Goal: Obtain resource: Obtain resource

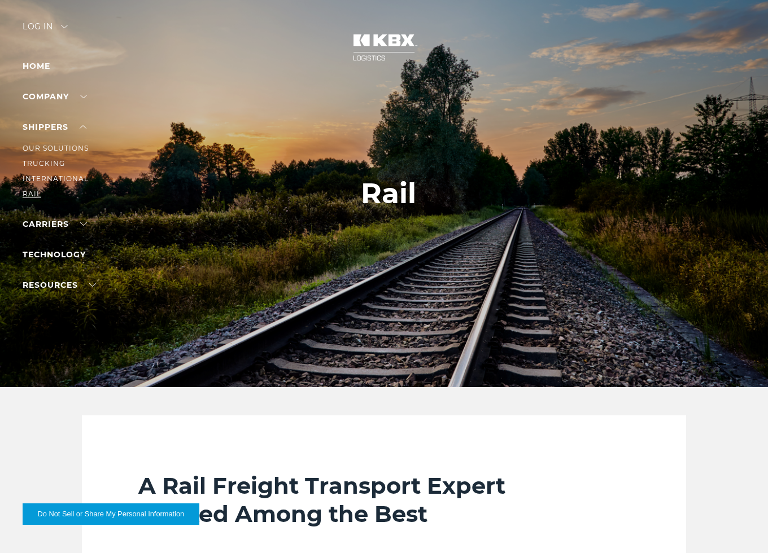
click at [28, 197] on link "RAIL" at bounding box center [32, 194] width 19 height 8
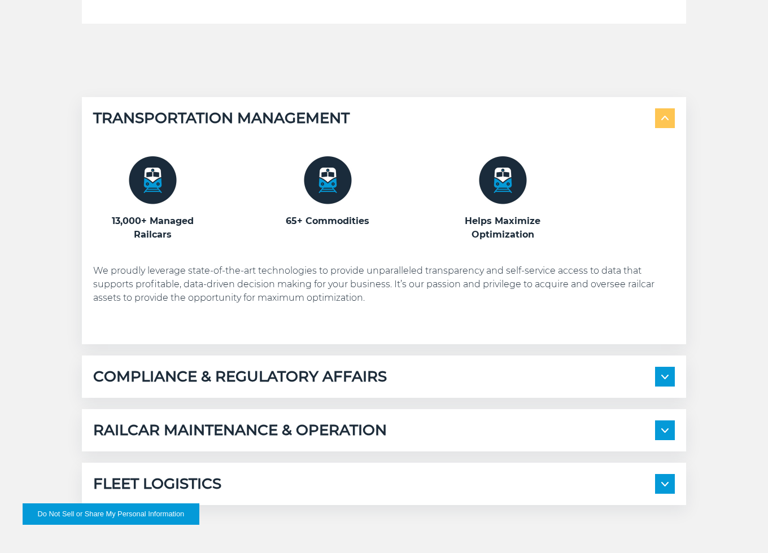
scroll to position [677, 0]
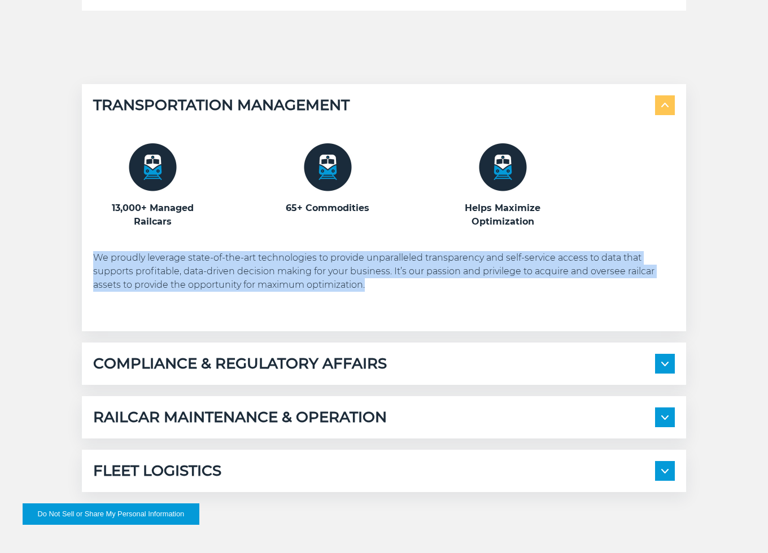
drag, startPoint x: 95, startPoint y: 261, endPoint x: 383, endPoint y: 285, distance: 288.9
click at [383, 285] on p "We proudly leverage state-of-the-art technologies to provide unparalleled trans…" at bounding box center [383, 271] width 581 height 41
click at [383, 288] on p "We proudly leverage state-of-the-art technologies to provide unparalleled trans…" at bounding box center [383, 271] width 581 height 41
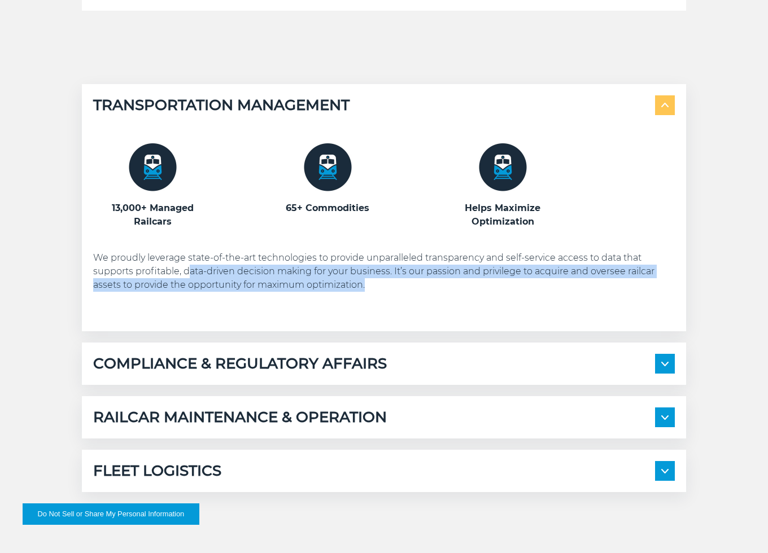
drag, startPoint x: 378, startPoint y: 284, endPoint x: 190, endPoint y: 270, distance: 188.5
click at [190, 270] on p "We proudly leverage state-of-the-art technologies to provide unparalleled trans…" at bounding box center [383, 271] width 581 height 41
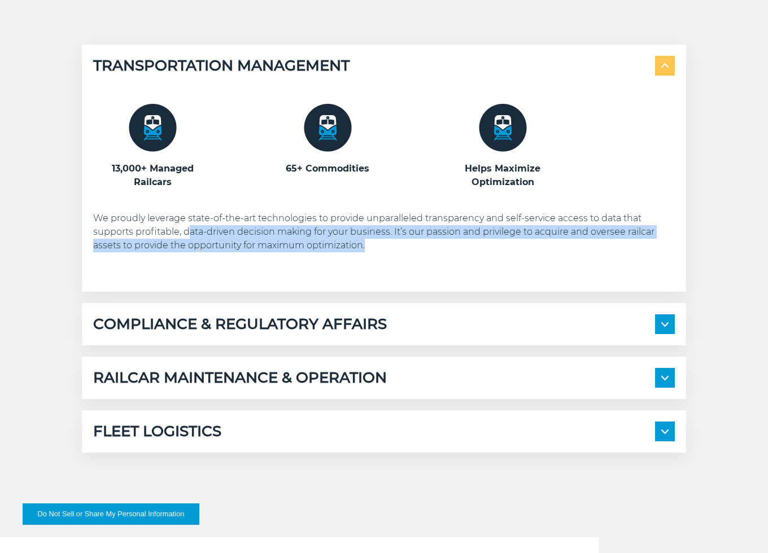
scroll to position [734, 0]
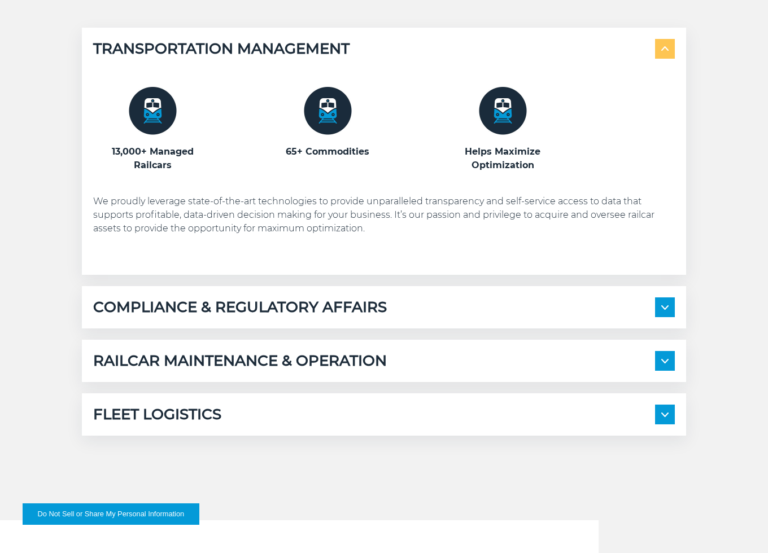
click at [186, 298] on h5 "COMPLIANCE & REGULATORY AFFAIRS" at bounding box center [240, 307] width 294 height 20
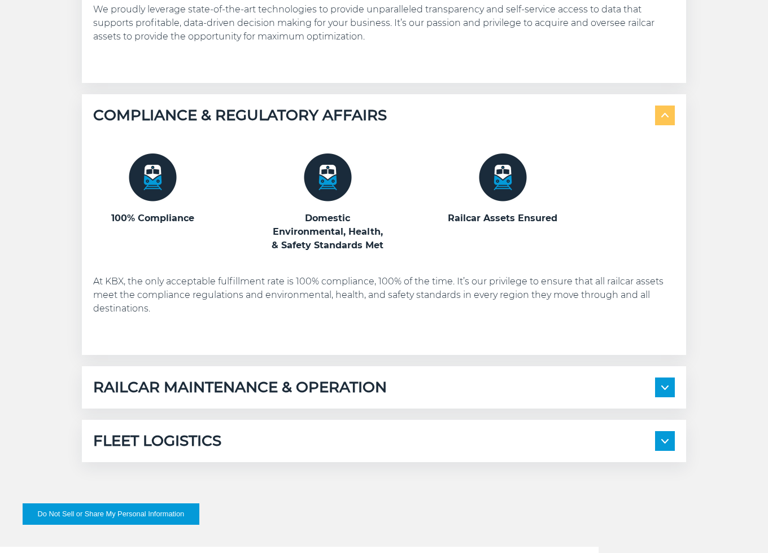
scroll to position [960, 0]
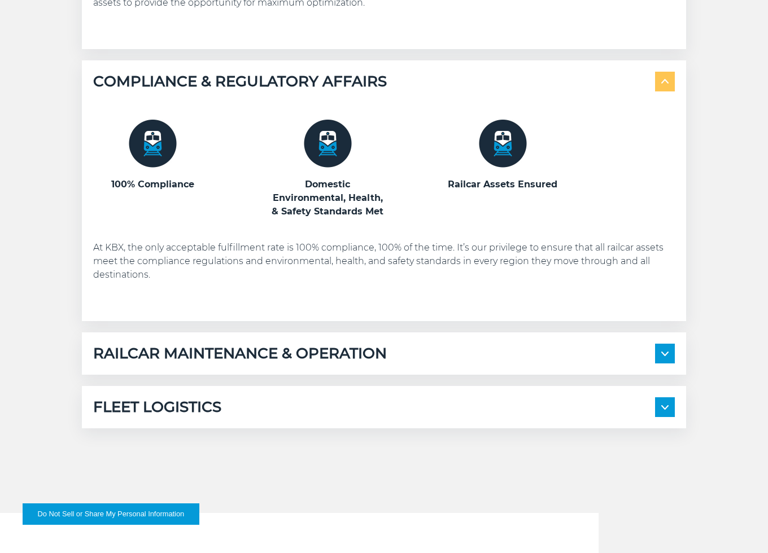
click at [178, 360] on h5 "RAILCAR MAINTENANCE & OPERATION" at bounding box center [240, 354] width 294 height 20
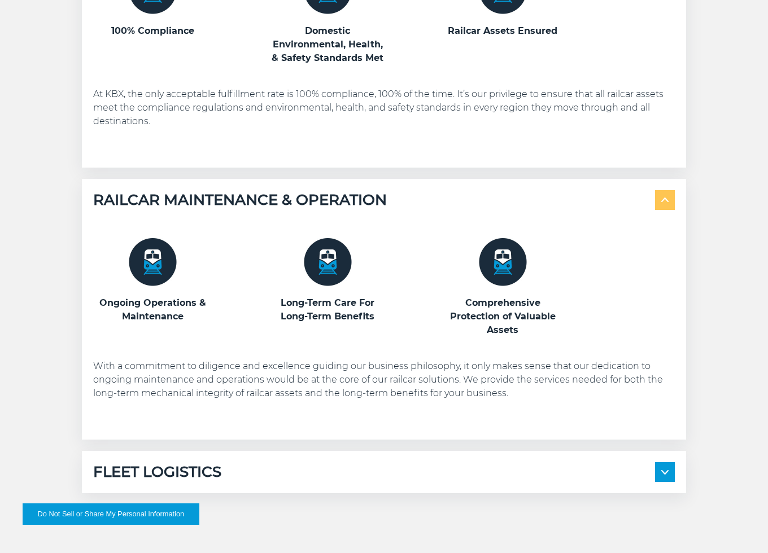
scroll to position [1129, 0]
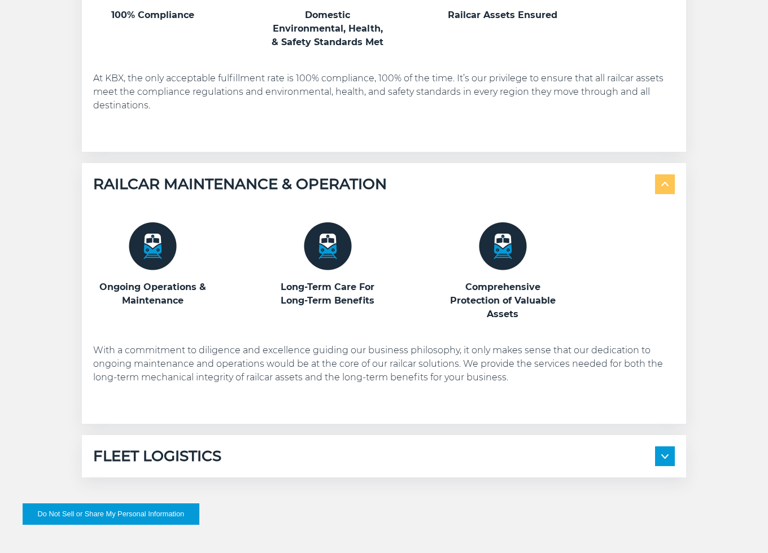
click at [274, 448] on div "FLEET LOGISTICS" at bounding box center [383, 457] width 581 height 20
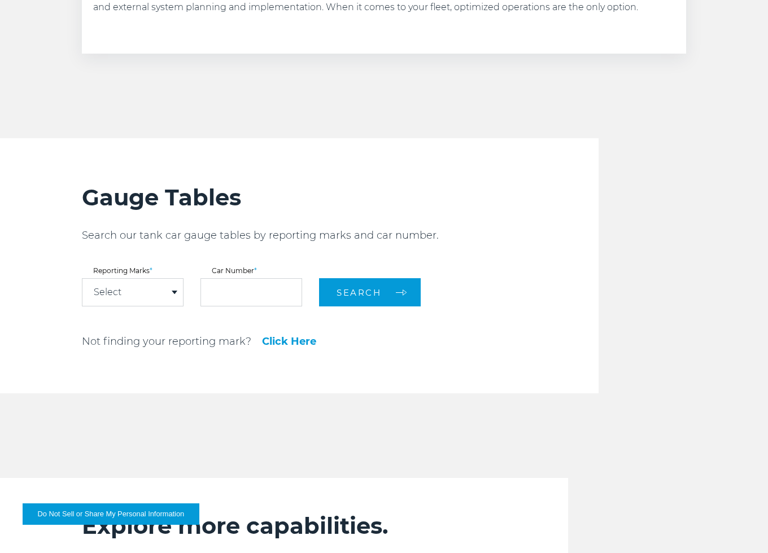
scroll to position [1919, 0]
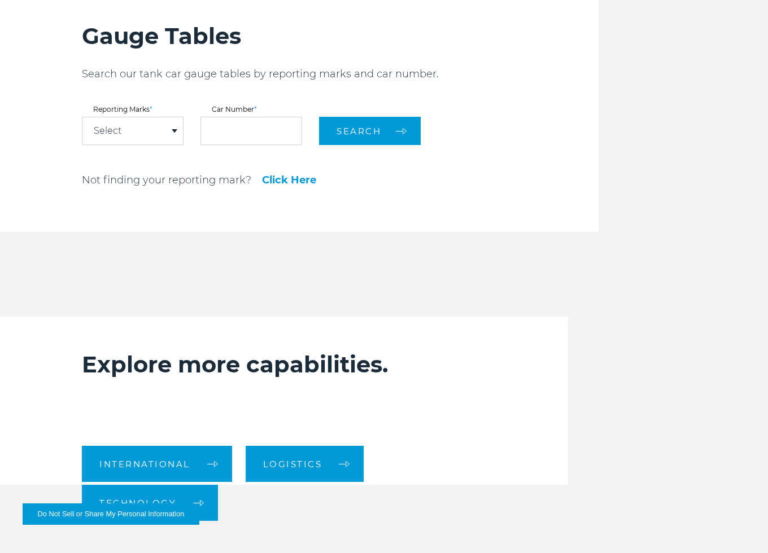
click at [142, 139] on div "Select" at bounding box center [132, 130] width 100 height 27
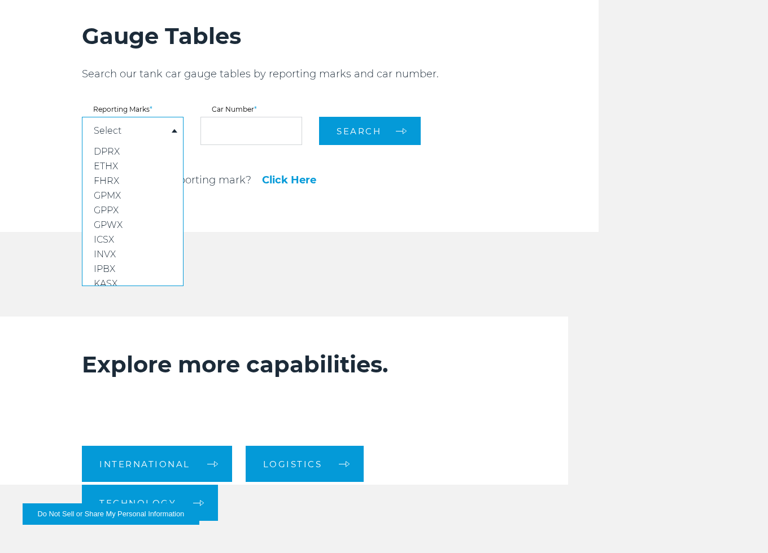
click at [133, 83] on div "Gauge Tables Search our tank car gauge tables by reporting marks and car number…" at bounding box center [340, 104] width 517 height 255
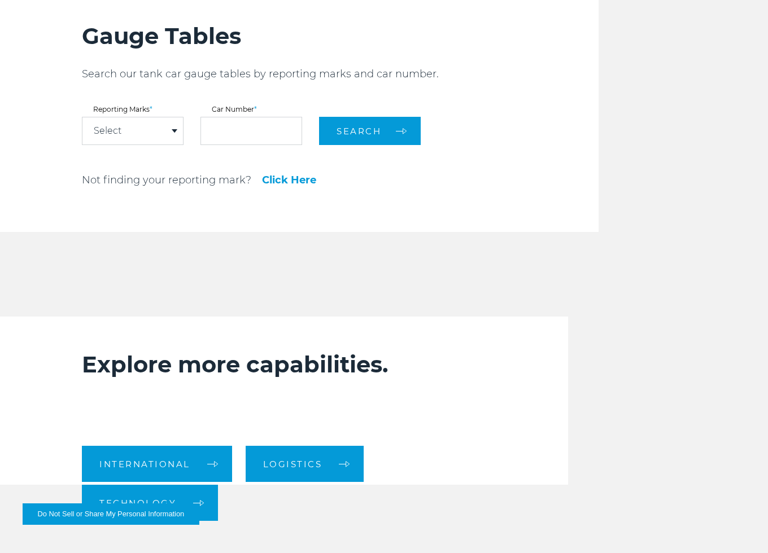
click at [121, 130] on div "Select" at bounding box center [132, 130] width 100 height 27
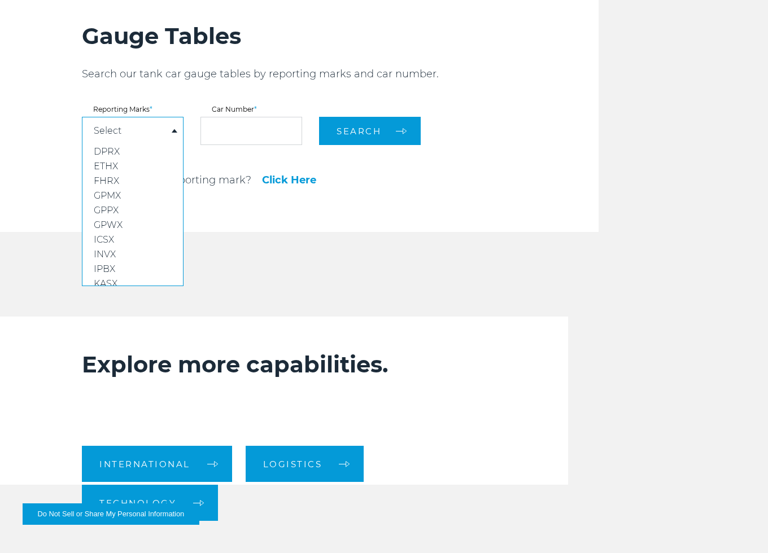
click at [408, 229] on div "Gauge Tables Search our tank car gauge tables by reporting marks and car number…" at bounding box center [340, 104] width 517 height 255
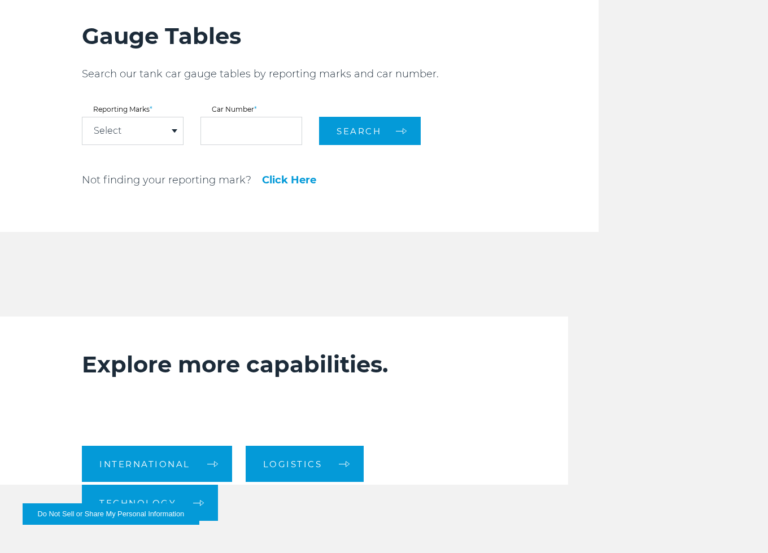
click at [295, 176] on link "Click Here" at bounding box center [289, 180] width 54 height 10
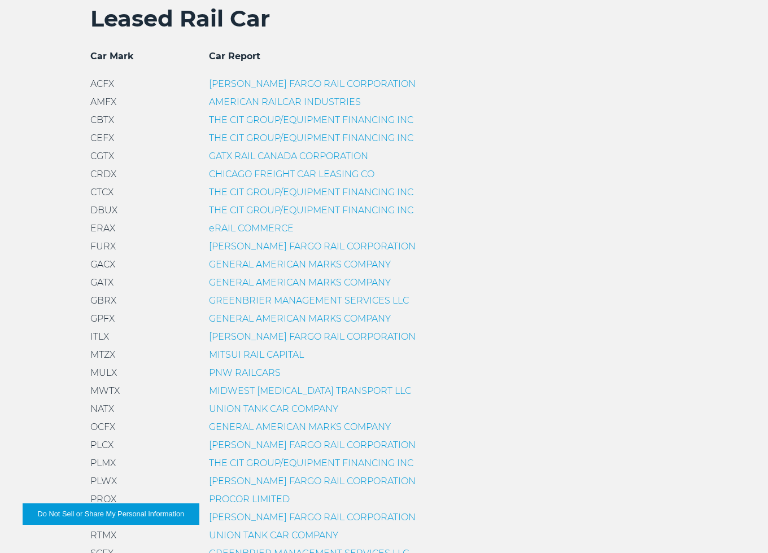
scroll to position [339, 0]
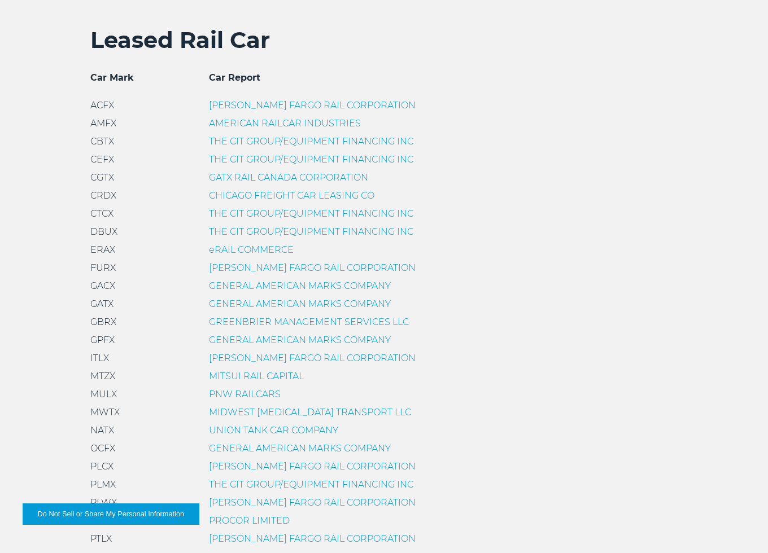
click at [228, 216] on link "THE CIT GROUP/EQUIPMENT FINANCING INC" at bounding box center [311, 213] width 204 height 11
